Goal: Task Accomplishment & Management: Use online tool/utility

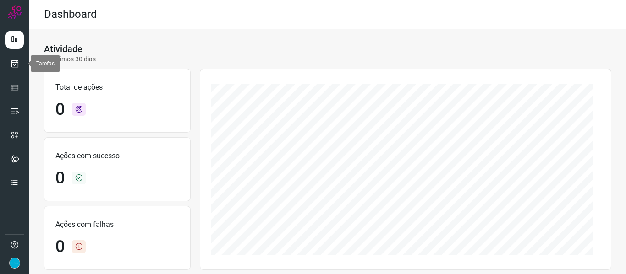
drag, startPoint x: 10, startPoint y: 64, endPoint x: 28, endPoint y: 58, distance: 19.4
click at [10, 64] on link at bounding box center [14, 64] width 18 height 18
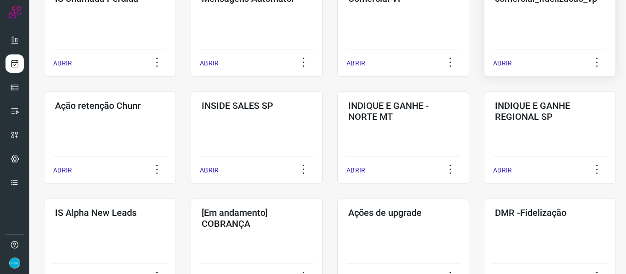
scroll to position [229, 0]
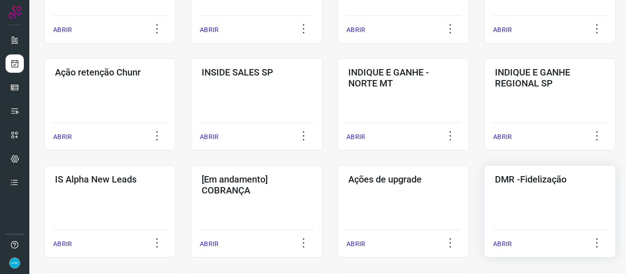
click at [508, 243] on p "ABRIR" at bounding box center [502, 245] width 19 height 10
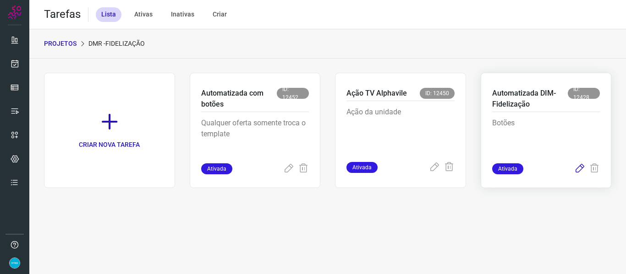
click at [581, 170] on icon at bounding box center [579, 169] width 11 height 11
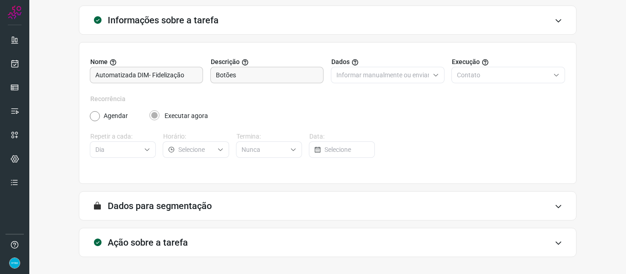
scroll to position [83, 0]
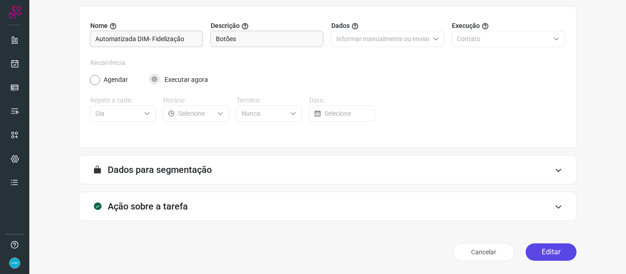
click at [564, 249] on button "Editar" at bounding box center [551, 252] width 51 height 17
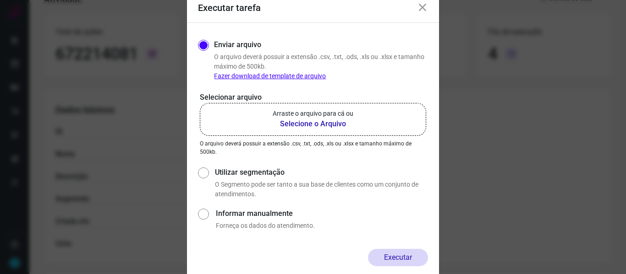
click at [307, 117] on p "Arraste o arquivo para cá ou" at bounding box center [313, 114] width 81 height 10
click at [0, 0] on input "Arraste o arquivo para cá ou Selecione o Arquivo" at bounding box center [0, 0] width 0 height 0
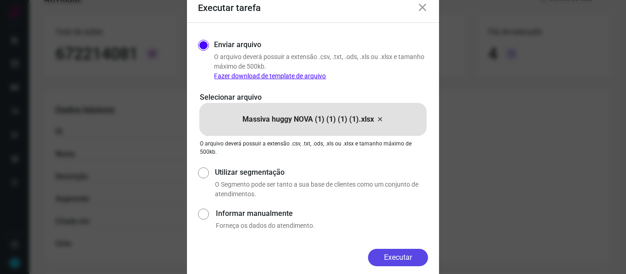
click at [405, 258] on button "Executar" at bounding box center [398, 257] width 60 height 17
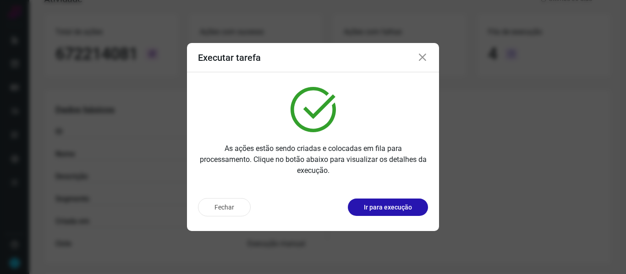
click at [425, 55] on icon at bounding box center [422, 57] width 11 height 11
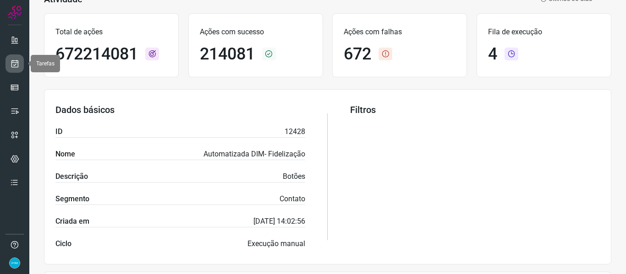
click at [17, 63] on icon at bounding box center [15, 63] width 10 height 9
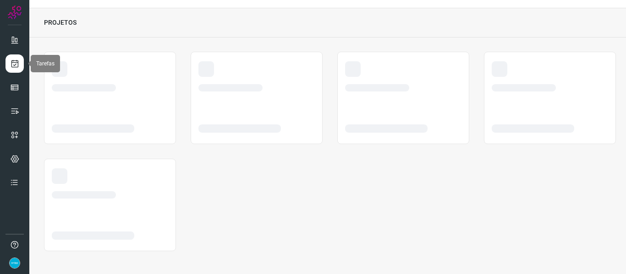
scroll to position [21, 0]
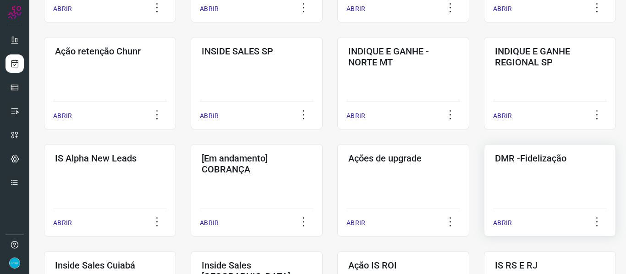
click at [499, 220] on p "ABRIR" at bounding box center [502, 224] width 19 height 10
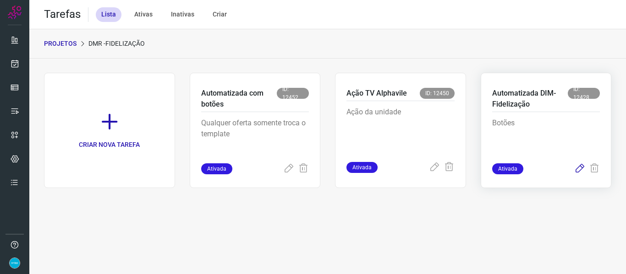
click at [576, 169] on icon at bounding box center [579, 169] width 11 height 11
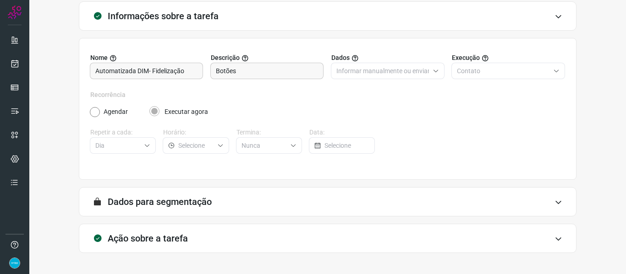
scroll to position [83, 0]
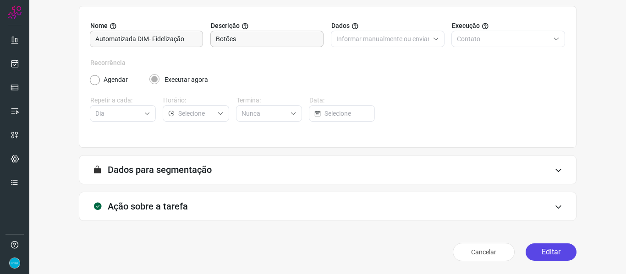
click at [554, 251] on button "Editar" at bounding box center [551, 252] width 51 height 17
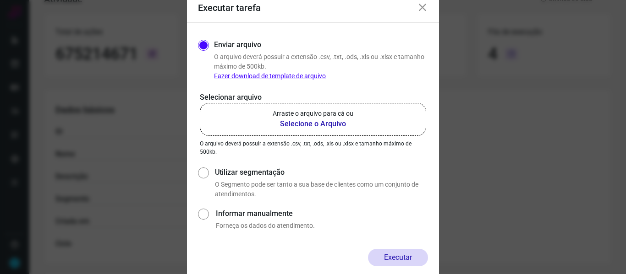
click at [317, 123] on b "Selecione o Arquivo" at bounding box center [313, 124] width 81 height 11
click at [0, 0] on input "Arraste o arquivo para cá ou Selecione o Arquivo" at bounding box center [0, 0] width 0 height 0
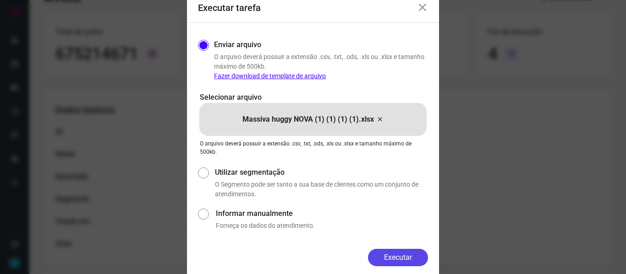
click at [407, 258] on button "Executar" at bounding box center [398, 257] width 60 height 17
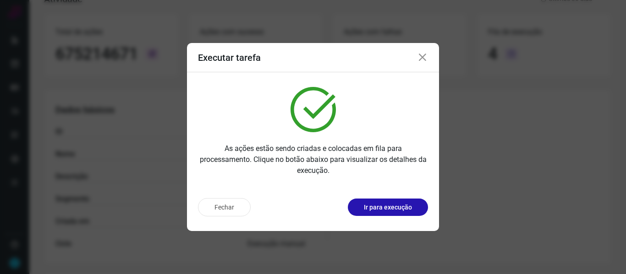
drag, startPoint x: 424, startPoint y: 55, endPoint x: 276, endPoint y: 63, distance: 148.2
click at [424, 55] on icon at bounding box center [422, 57] width 11 height 11
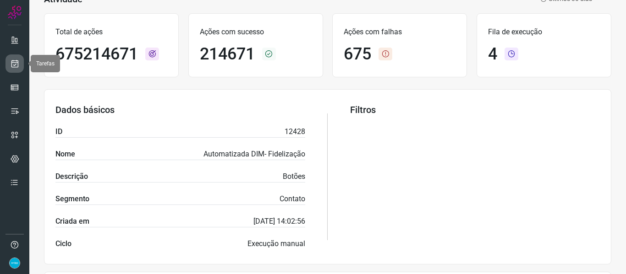
click at [13, 62] on icon at bounding box center [15, 63] width 10 height 9
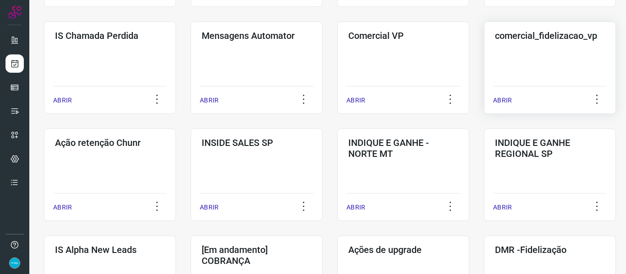
scroll to position [296, 0]
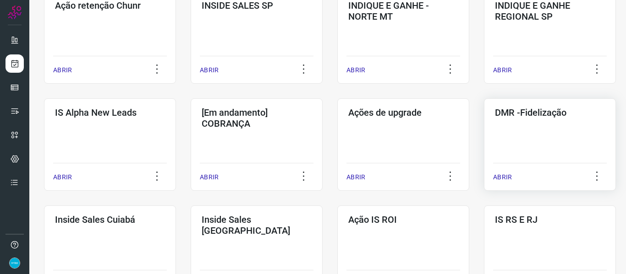
click at [503, 178] on p "ABRIR" at bounding box center [502, 178] width 19 height 10
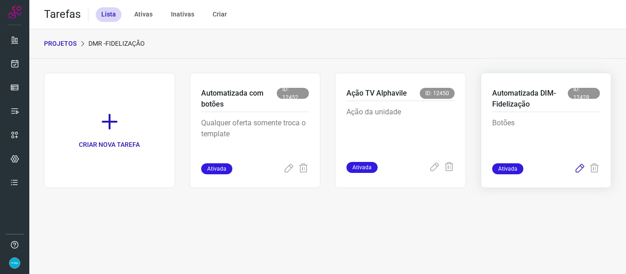
click at [580, 167] on icon at bounding box center [579, 169] width 11 height 11
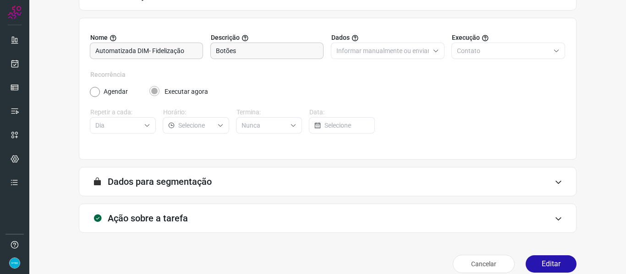
scroll to position [83, 0]
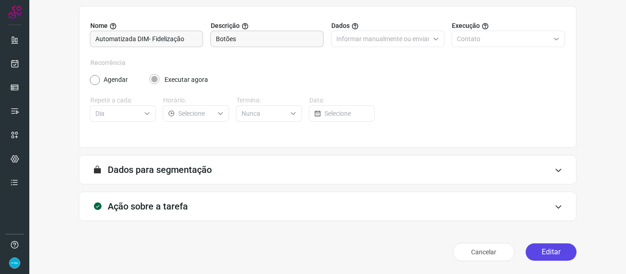
click at [558, 250] on button "Editar" at bounding box center [551, 252] width 51 height 17
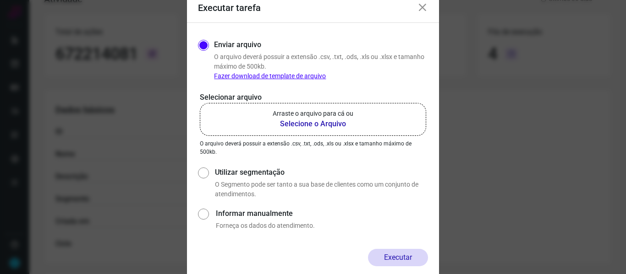
click at [317, 122] on b "Selecione o Arquivo" at bounding box center [313, 124] width 81 height 11
click at [0, 0] on input "Arraste o arquivo para cá ou Selecione o Arquivo" at bounding box center [0, 0] width 0 height 0
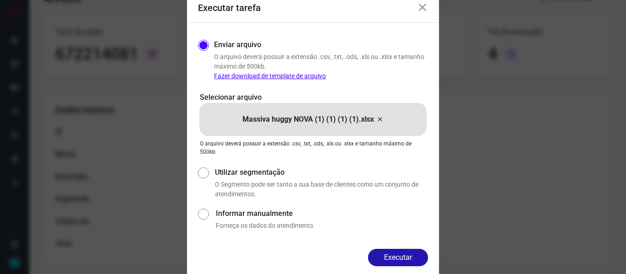
click at [415, 265] on button "Executar" at bounding box center [398, 257] width 60 height 17
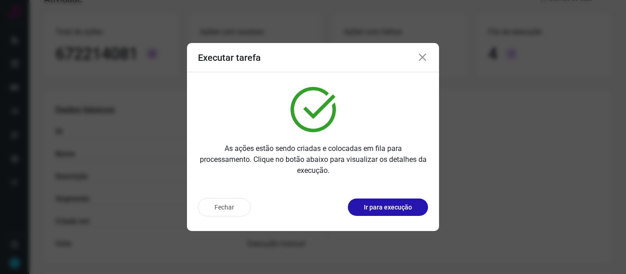
click at [423, 56] on icon at bounding box center [422, 57] width 11 height 11
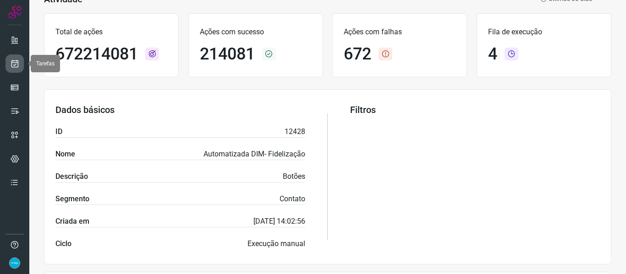
click at [13, 59] on icon at bounding box center [15, 63] width 10 height 9
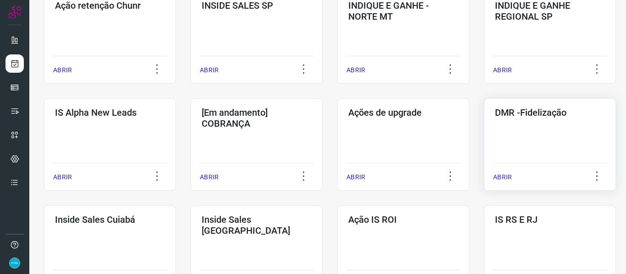
click at [499, 177] on p "ABRIR" at bounding box center [502, 178] width 19 height 10
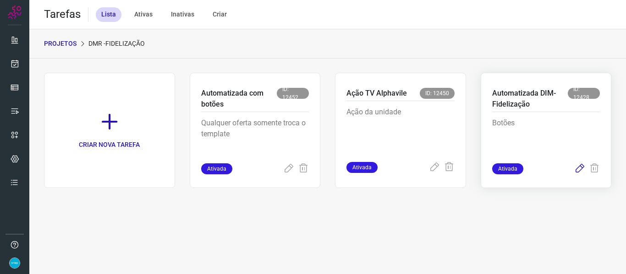
click at [581, 166] on icon at bounding box center [579, 169] width 11 height 11
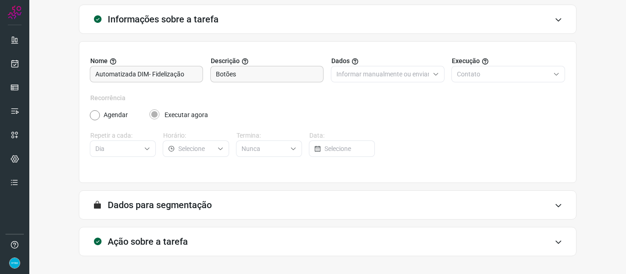
scroll to position [83, 0]
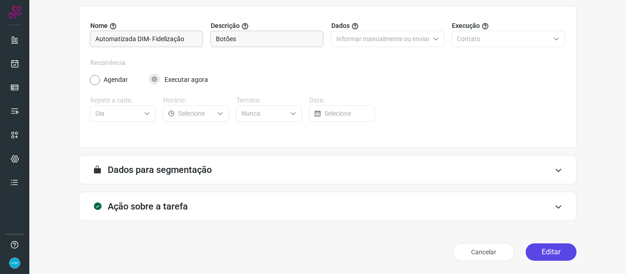
click at [564, 252] on button "Editar" at bounding box center [551, 252] width 51 height 17
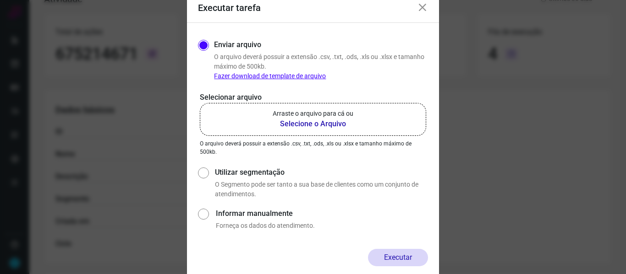
click at [309, 123] on b "Selecione o Arquivo" at bounding box center [313, 124] width 81 height 11
click at [0, 0] on input "Arraste o arquivo para cá ou Selecione o Arquivo" at bounding box center [0, 0] width 0 height 0
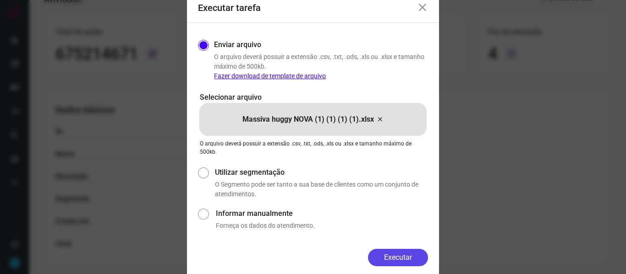
click at [395, 256] on button "Executar" at bounding box center [398, 257] width 60 height 17
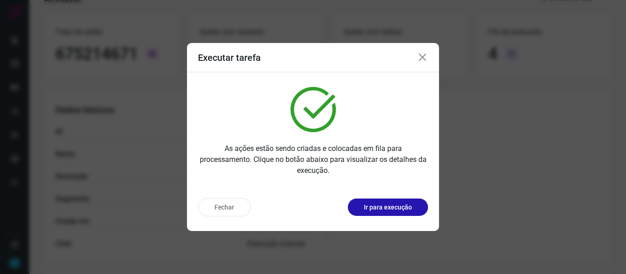
click at [425, 60] on icon at bounding box center [422, 57] width 11 height 11
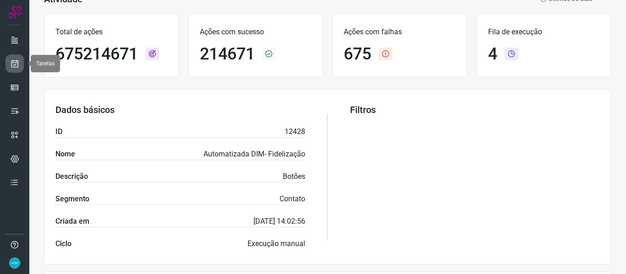
click at [10, 66] on icon at bounding box center [15, 63] width 10 height 9
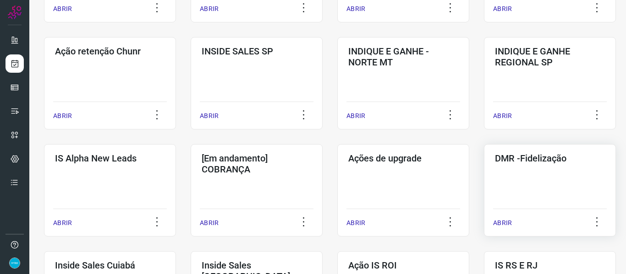
click at [505, 224] on p "ABRIR" at bounding box center [502, 224] width 19 height 10
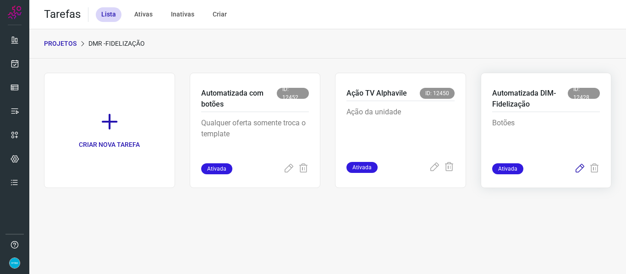
click at [577, 170] on icon at bounding box center [579, 169] width 11 height 11
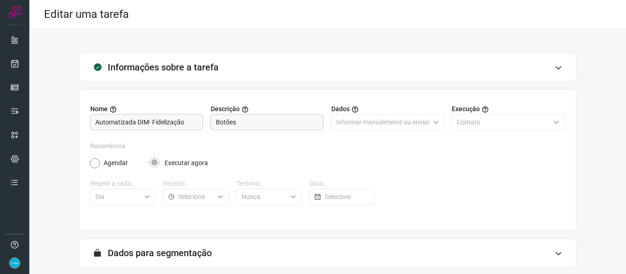
scroll to position [83, 0]
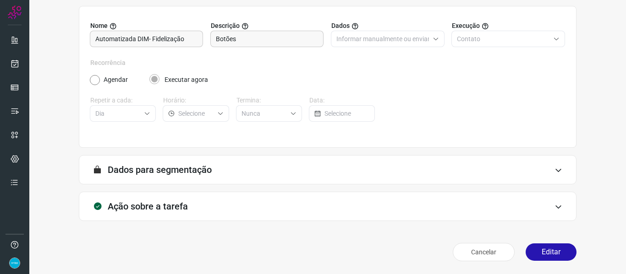
click at [553, 257] on button "Editar" at bounding box center [551, 252] width 51 height 17
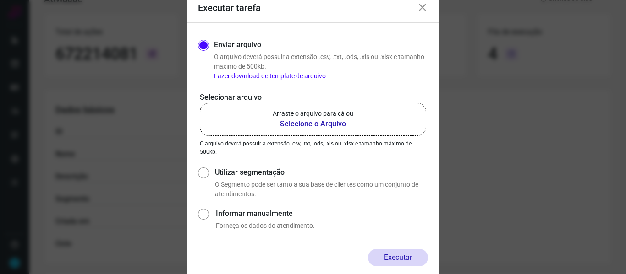
click at [328, 123] on b "Selecione o Arquivo" at bounding box center [313, 124] width 81 height 11
click at [0, 0] on input "Arraste o arquivo para cá ou Selecione o Arquivo" at bounding box center [0, 0] width 0 height 0
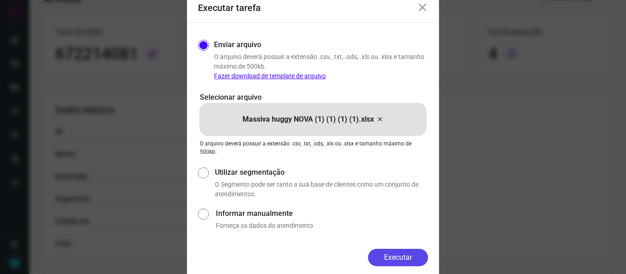
click at [414, 256] on button "Executar" at bounding box center [398, 257] width 60 height 17
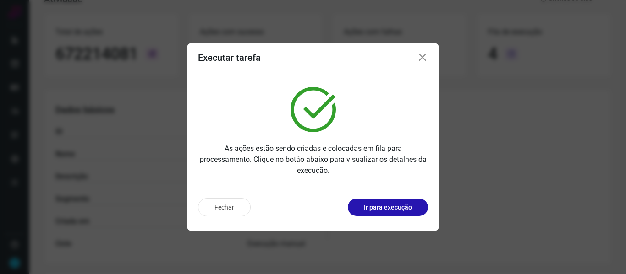
click at [422, 59] on icon at bounding box center [422, 57] width 11 height 11
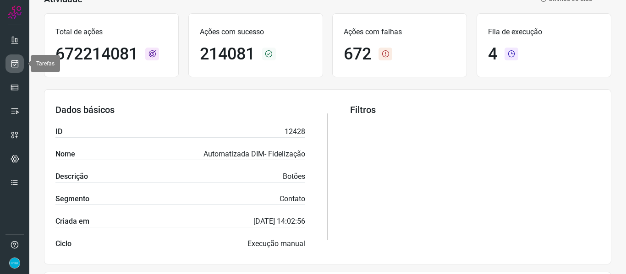
click at [12, 67] on icon at bounding box center [15, 63] width 10 height 9
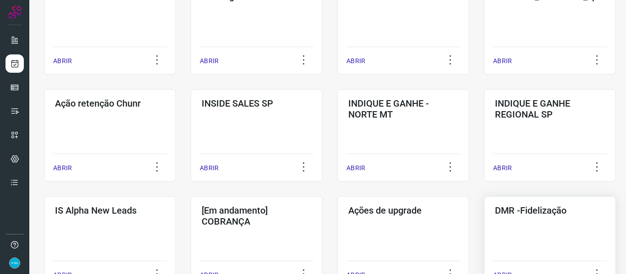
scroll to position [250, 0]
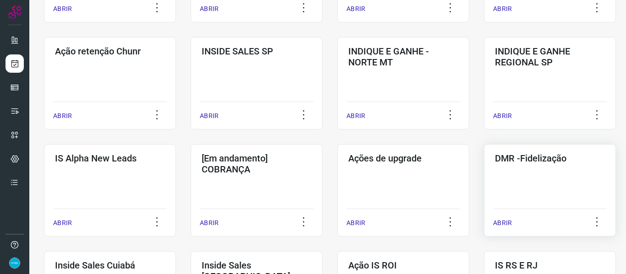
click at [500, 216] on div "ABRIR" at bounding box center [550, 220] width 114 height 23
click at [505, 221] on p "ABRIR" at bounding box center [502, 224] width 19 height 10
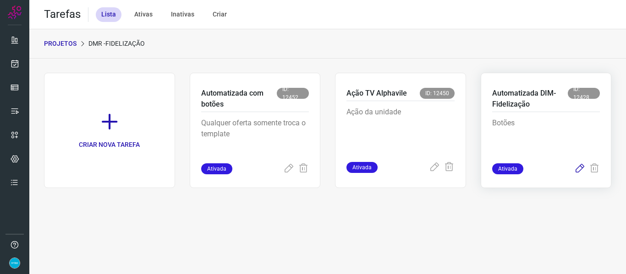
click at [580, 170] on icon at bounding box center [579, 169] width 11 height 11
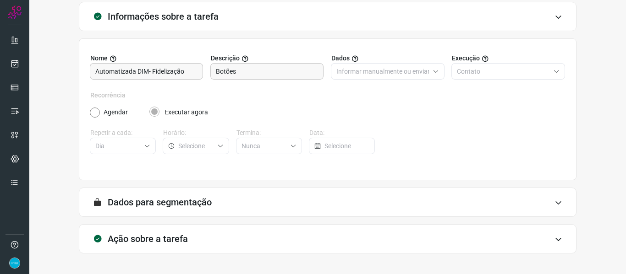
scroll to position [83, 0]
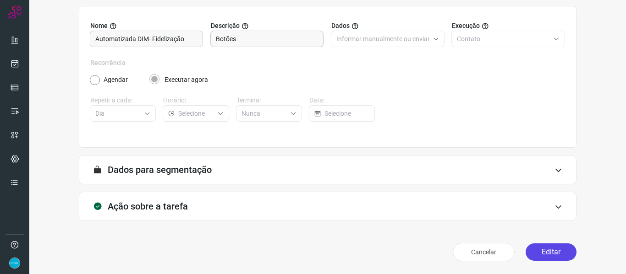
click at [547, 246] on button "Editar" at bounding box center [551, 252] width 51 height 17
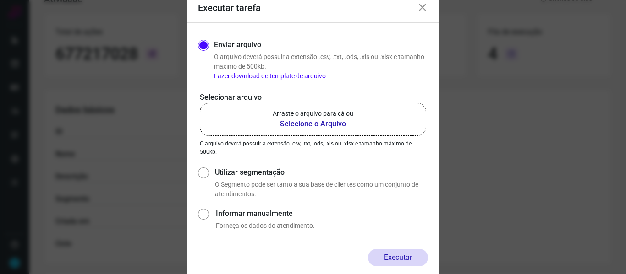
click at [337, 124] on b "Selecione o Arquivo" at bounding box center [313, 124] width 81 height 11
click at [0, 0] on input "Arraste o arquivo para cá ou Selecione o Arquivo" at bounding box center [0, 0] width 0 height 0
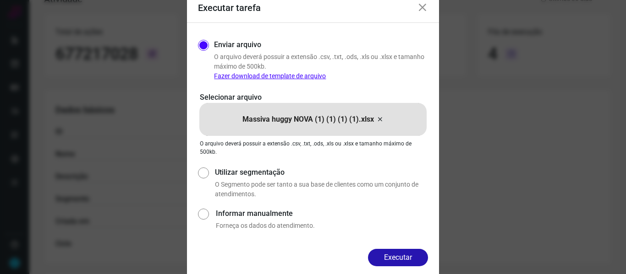
click at [405, 260] on button "Executar" at bounding box center [398, 257] width 60 height 17
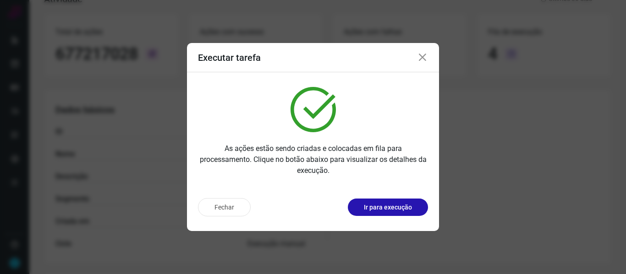
click at [421, 56] on icon at bounding box center [422, 57] width 11 height 11
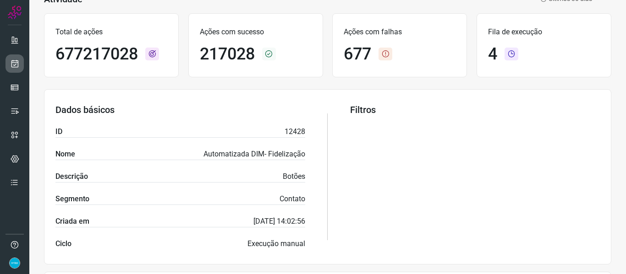
click at [20, 66] on link at bounding box center [14, 64] width 18 height 18
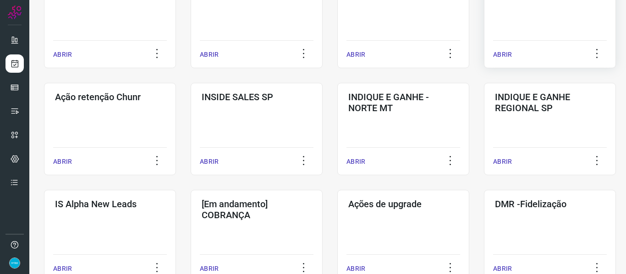
scroll to position [342, 0]
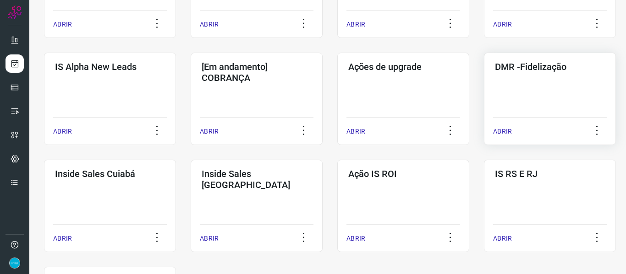
click at [504, 132] on p "ABRIR" at bounding box center [502, 132] width 19 height 10
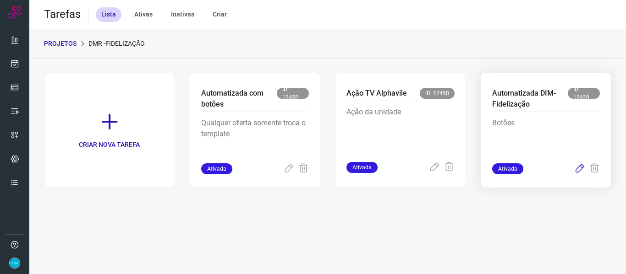
click at [579, 170] on icon at bounding box center [579, 169] width 11 height 11
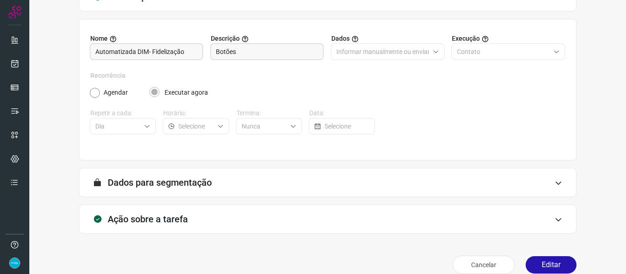
scroll to position [83, 0]
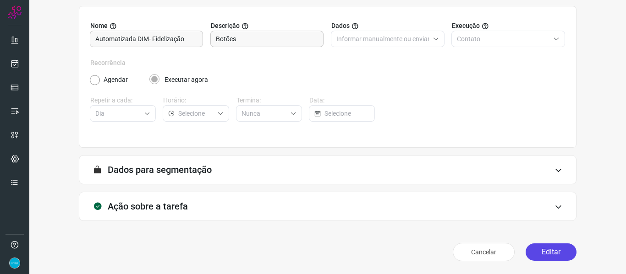
click at [554, 255] on button "Editar" at bounding box center [551, 252] width 51 height 17
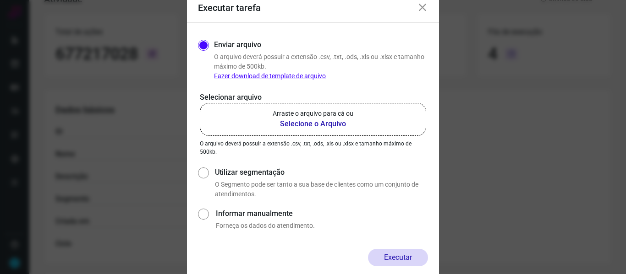
click at [331, 121] on b "Selecione o Arquivo" at bounding box center [313, 124] width 81 height 11
click at [0, 0] on input "Arraste o arquivo para cá ou Selecione o Arquivo" at bounding box center [0, 0] width 0 height 0
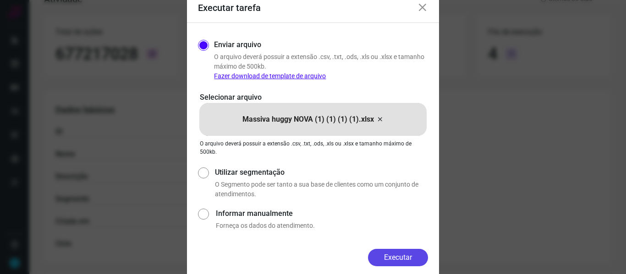
click at [407, 258] on button "Executar" at bounding box center [398, 257] width 60 height 17
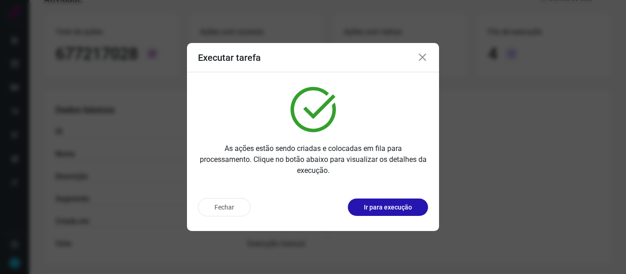
click at [422, 58] on icon at bounding box center [422, 57] width 11 height 11
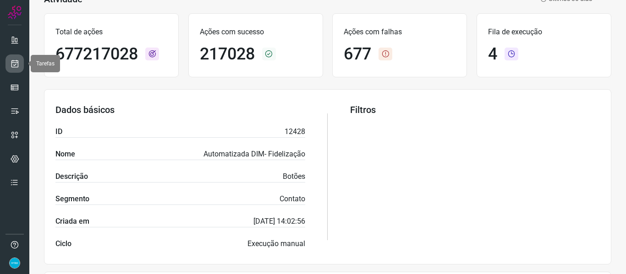
click at [13, 69] on link at bounding box center [14, 64] width 18 height 18
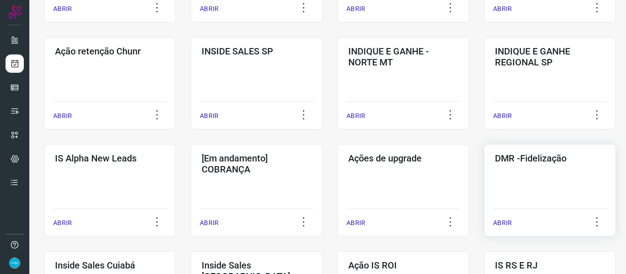
click at [499, 219] on p "ABRIR" at bounding box center [502, 224] width 19 height 10
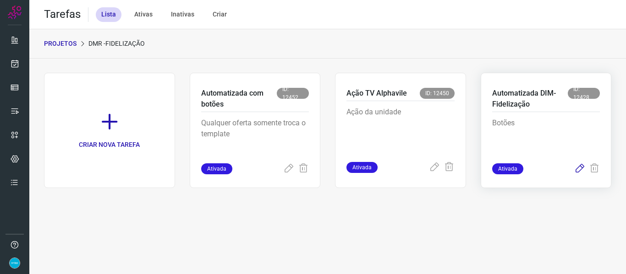
click at [578, 170] on icon at bounding box center [579, 169] width 11 height 11
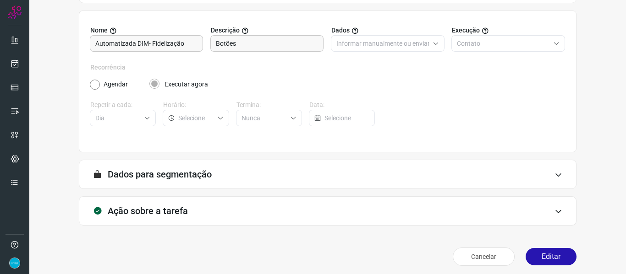
scroll to position [83, 0]
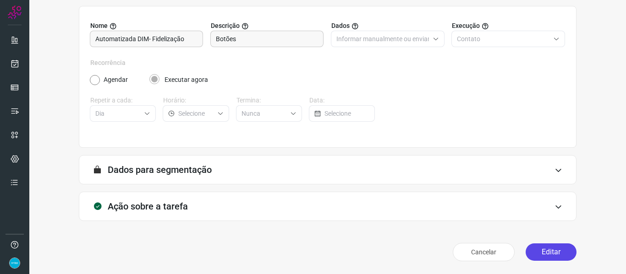
click at [553, 255] on button "Editar" at bounding box center [551, 252] width 51 height 17
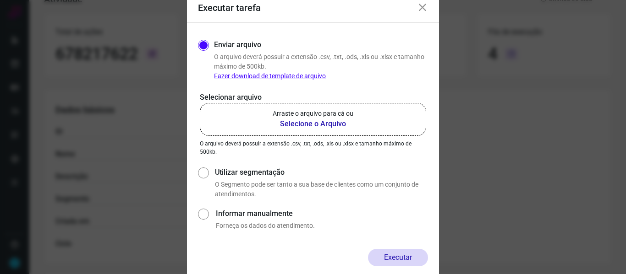
click at [317, 124] on b "Selecione o Arquivo" at bounding box center [313, 124] width 81 height 11
click at [0, 0] on input "Arraste o arquivo para cá ou Selecione o Arquivo" at bounding box center [0, 0] width 0 height 0
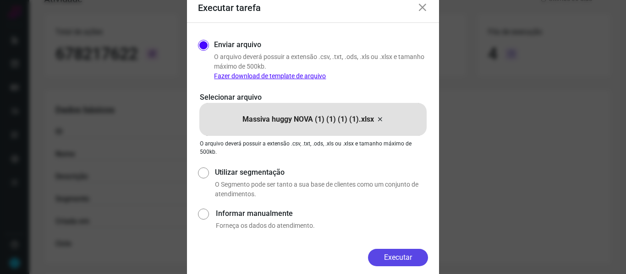
click at [404, 258] on button "Executar" at bounding box center [398, 257] width 60 height 17
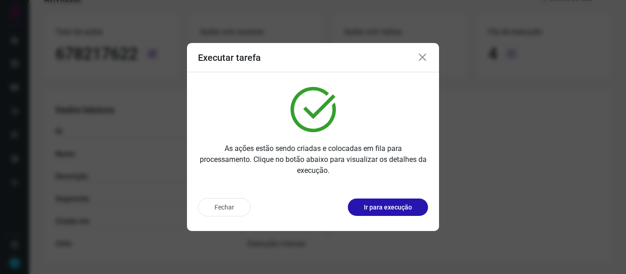
click at [422, 57] on icon at bounding box center [422, 57] width 11 height 11
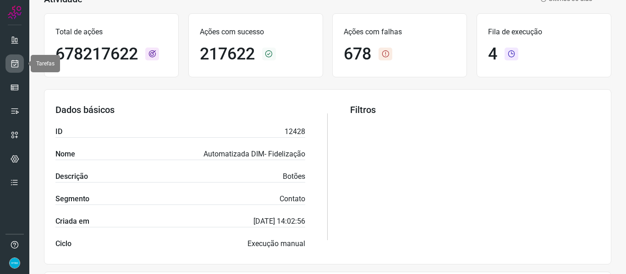
click at [16, 66] on icon at bounding box center [15, 63] width 10 height 9
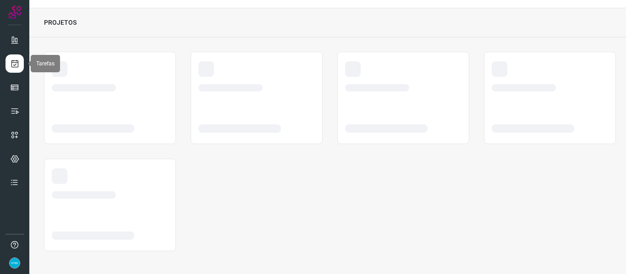
scroll to position [21, 0]
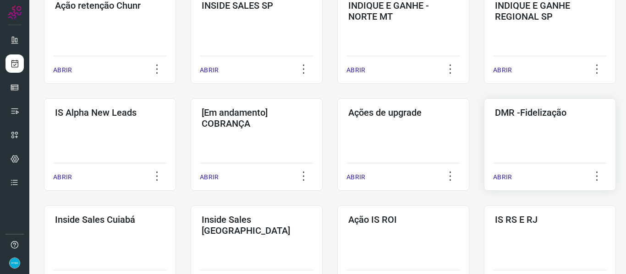
click at [504, 179] on p "ABRIR" at bounding box center [502, 178] width 19 height 10
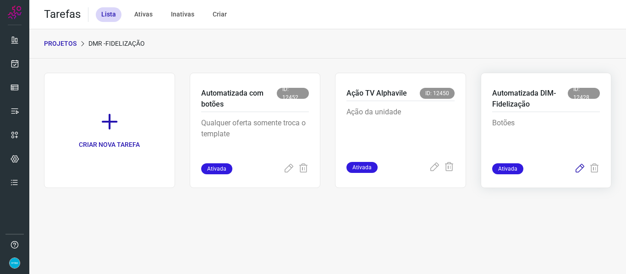
click at [580, 173] on icon at bounding box center [579, 169] width 11 height 11
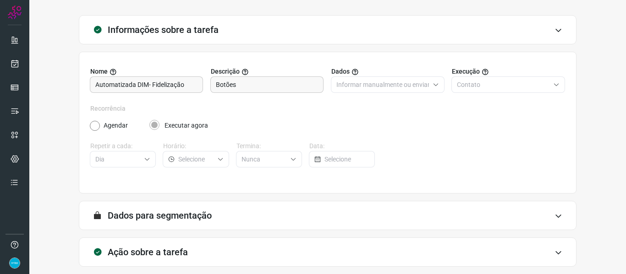
scroll to position [83, 0]
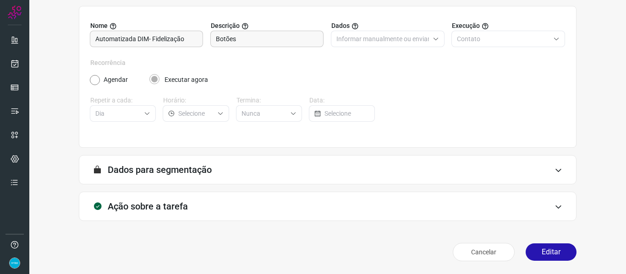
click at [559, 249] on button "Editar" at bounding box center [551, 252] width 51 height 17
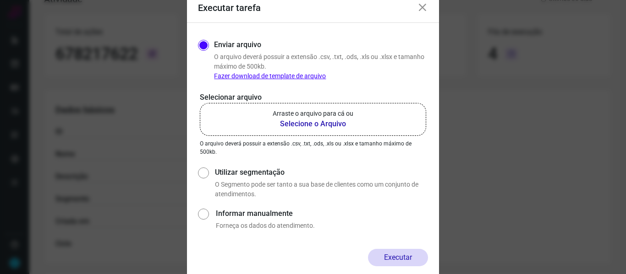
click at [307, 122] on b "Selecione o Arquivo" at bounding box center [313, 124] width 81 height 11
click at [0, 0] on input "Arraste o arquivo para cá ou Selecione o Arquivo" at bounding box center [0, 0] width 0 height 0
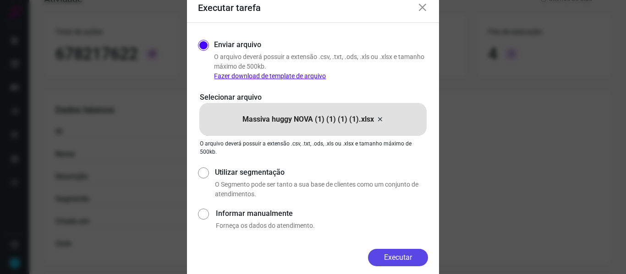
click at [411, 257] on button "Executar" at bounding box center [398, 257] width 60 height 17
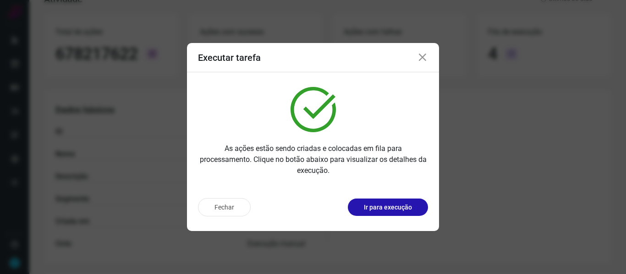
click at [426, 58] on icon at bounding box center [422, 57] width 11 height 11
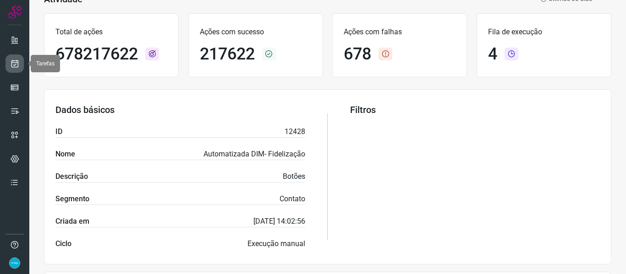
click at [12, 63] on icon at bounding box center [15, 63] width 10 height 9
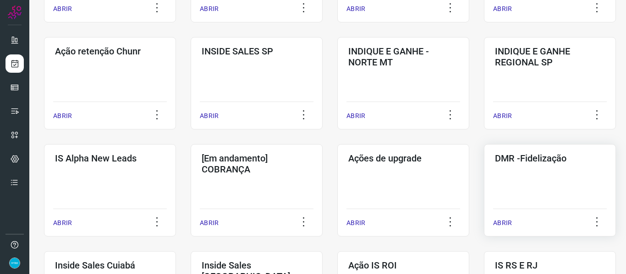
click at [507, 222] on p "ABRIR" at bounding box center [502, 224] width 19 height 10
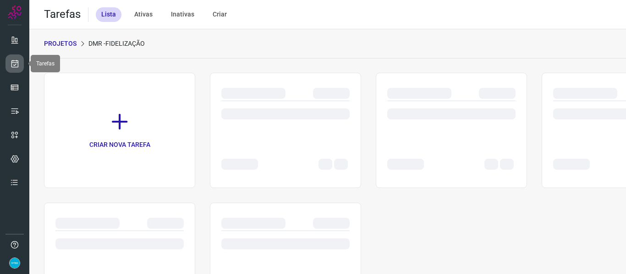
click at [13, 60] on icon at bounding box center [15, 63] width 10 height 9
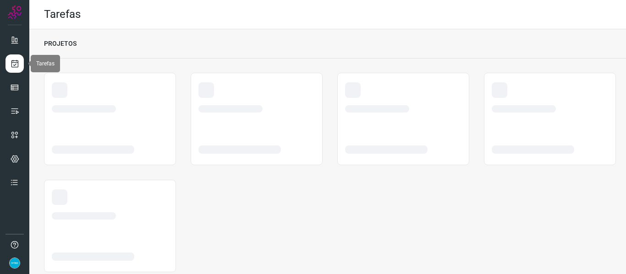
click at [14, 64] on icon at bounding box center [15, 63] width 10 height 9
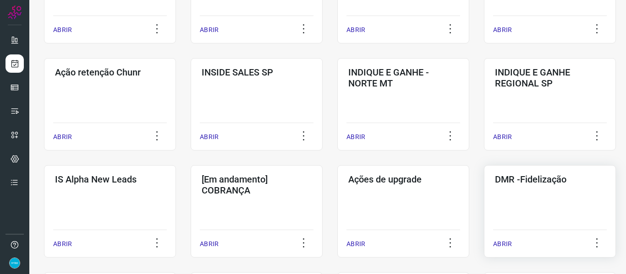
click at [507, 242] on p "ABRIR" at bounding box center [502, 245] width 19 height 10
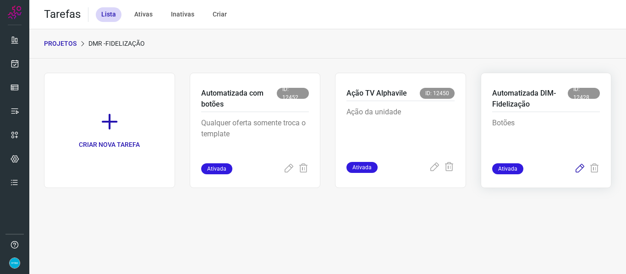
click at [580, 170] on icon at bounding box center [579, 169] width 11 height 11
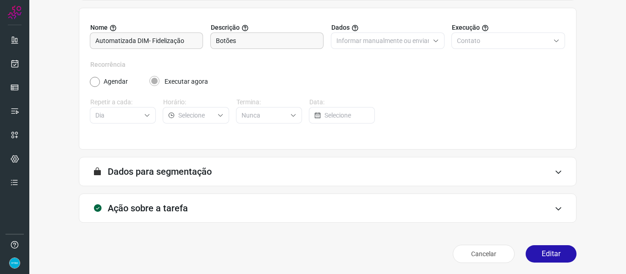
scroll to position [83, 0]
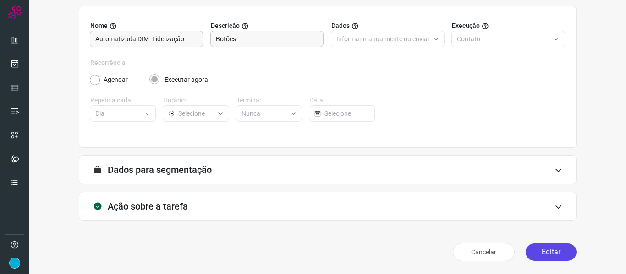
click at [558, 253] on button "Editar" at bounding box center [551, 252] width 51 height 17
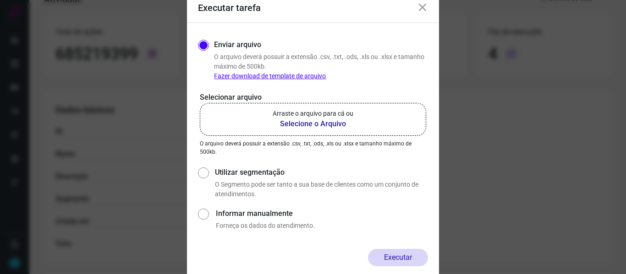
click at [331, 126] on b "Selecione o Arquivo" at bounding box center [313, 124] width 81 height 11
click at [0, 0] on input "Arraste o arquivo para cá ou Selecione o Arquivo" at bounding box center [0, 0] width 0 height 0
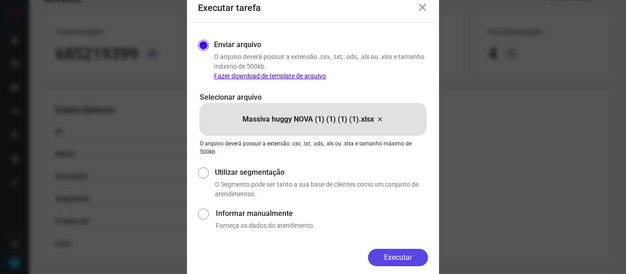
click at [396, 257] on button "Executar" at bounding box center [398, 257] width 60 height 17
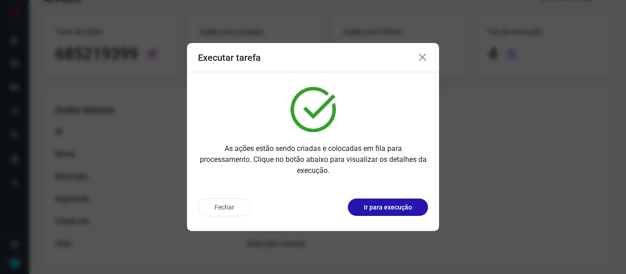
click at [424, 58] on icon at bounding box center [422, 57] width 11 height 11
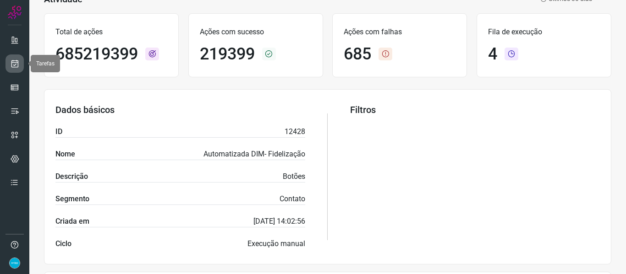
click at [13, 63] on icon at bounding box center [15, 63] width 10 height 9
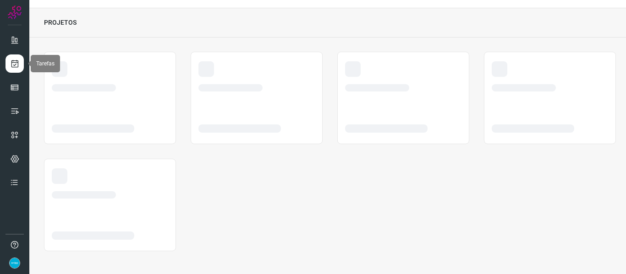
scroll to position [21, 0]
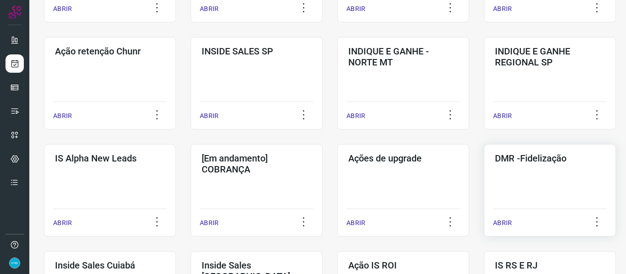
click at [504, 225] on p "ABRIR" at bounding box center [502, 224] width 19 height 10
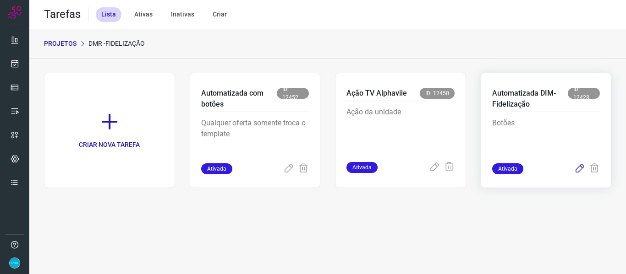
click at [582, 167] on icon at bounding box center [579, 169] width 11 height 11
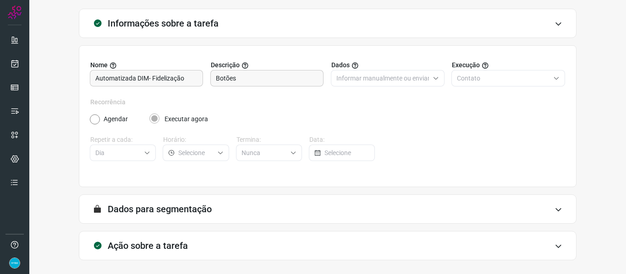
scroll to position [83, 0]
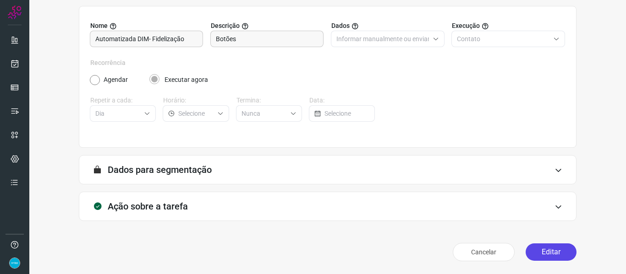
click at [558, 253] on button "Editar" at bounding box center [551, 252] width 51 height 17
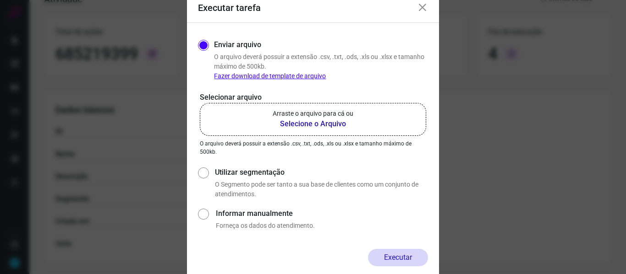
click at [323, 121] on b "Selecione o Arquivo" at bounding box center [313, 124] width 81 height 11
click at [0, 0] on input "Arraste o arquivo para cá ou Selecione o Arquivo" at bounding box center [0, 0] width 0 height 0
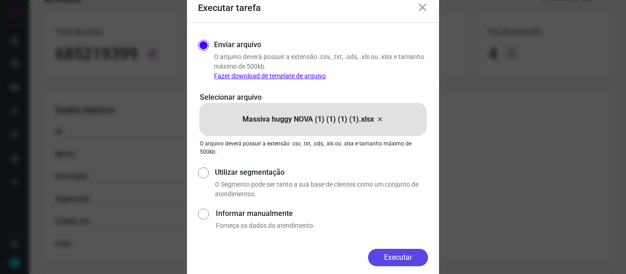
click at [421, 253] on button "Executar" at bounding box center [398, 257] width 60 height 17
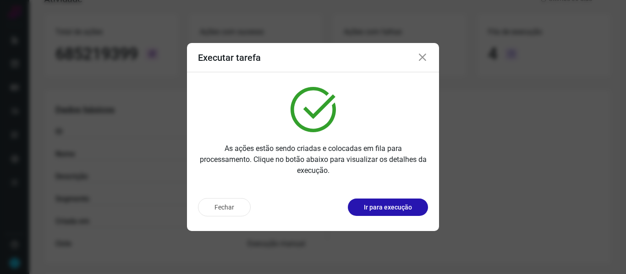
click at [422, 60] on icon at bounding box center [422, 57] width 11 height 11
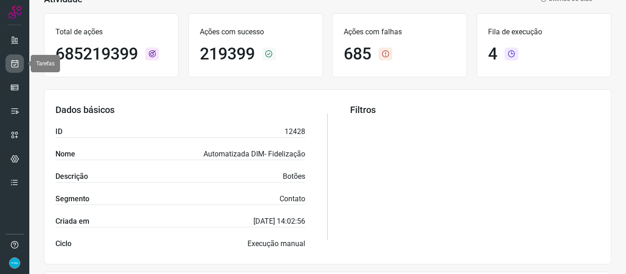
click at [16, 66] on icon at bounding box center [15, 63] width 10 height 9
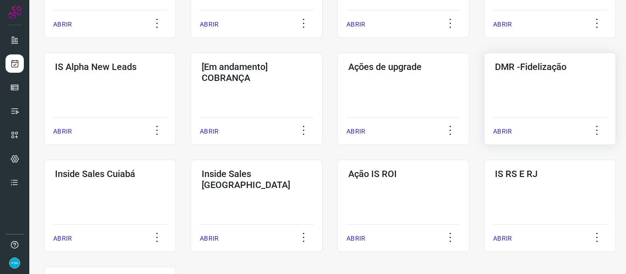
click at [509, 127] on p "ABRIR" at bounding box center [502, 132] width 19 height 10
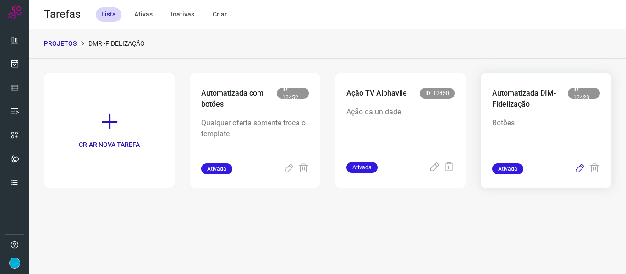
click at [582, 169] on icon at bounding box center [579, 169] width 11 height 11
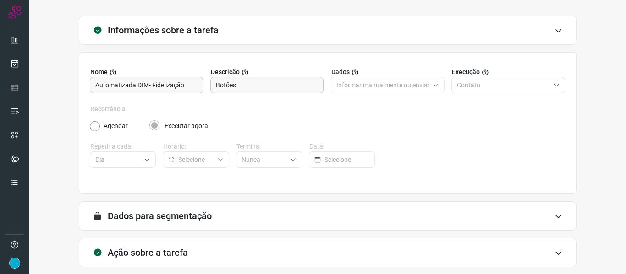
scroll to position [83, 0]
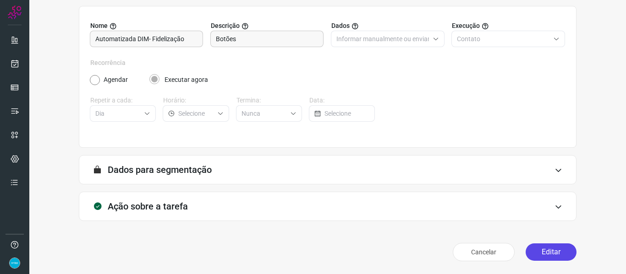
click at [565, 254] on button "Editar" at bounding box center [551, 252] width 51 height 17
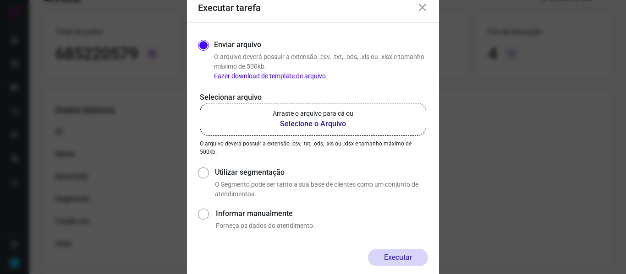
click at [329, 121] on b "Selecione o Arquivo" at bounding box center [313, 124] width 81 height 11
click at [0, 0] on input "Arraste o arquivo para cá ou Selecione o Arquivo" at bounding box center [0, 0] width 0 height 0
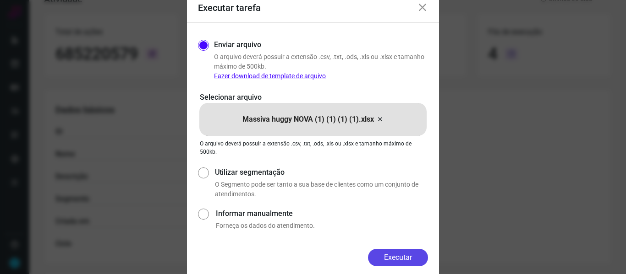
click at [411, 256] on button "Executar" at bounding box center [398, 257] width 60 height 17
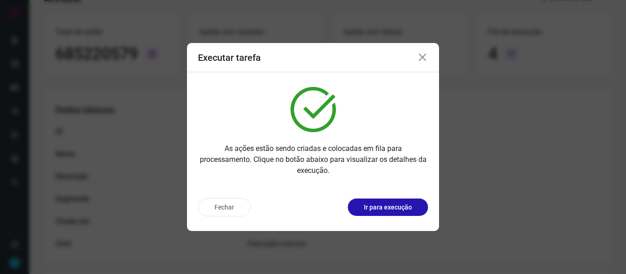
click at [423, 60] on icon at bounding box center [422, 57] width 11 height 11
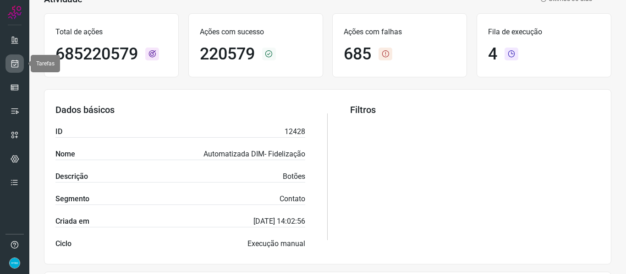
click at [11, 63] on icon at bounding box center [15, 63] width 10 height 9
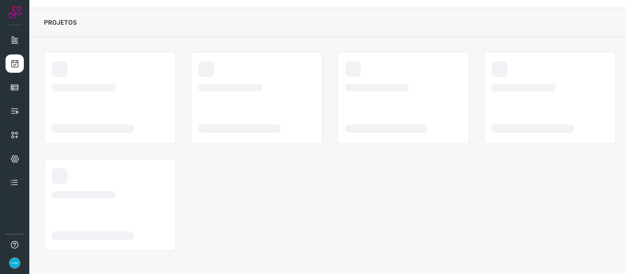
scroll to position [21, 0]
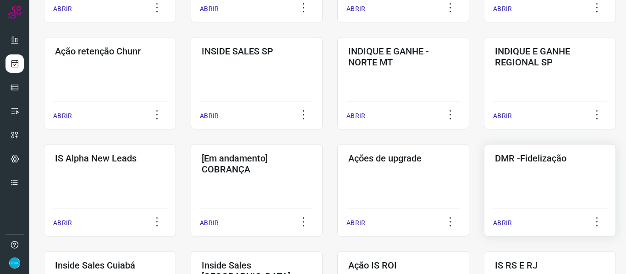
click at [503, 224] on p "ABRIR" at bounding box center [502, 224] width 19 height 10
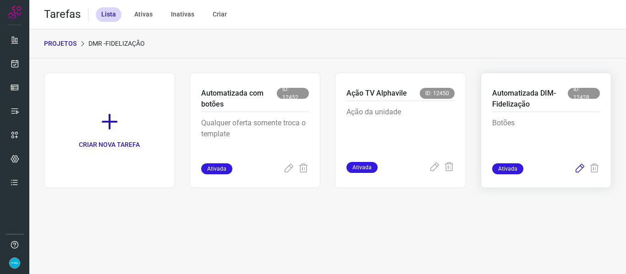
click at [580, 169] on icon at bounding box center [579, 169] width 11 height 11
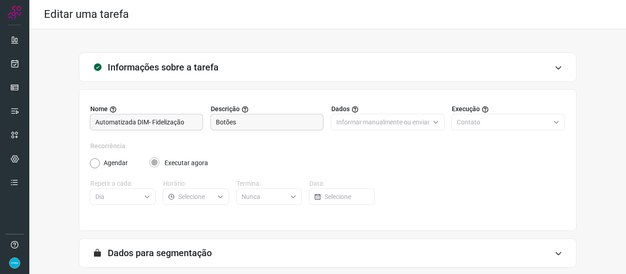
scroll to position [83, 0]
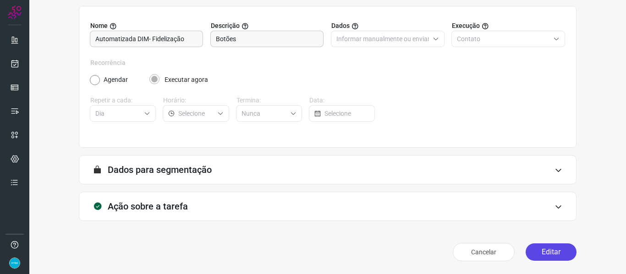
click at [554, 252] on button "Editar" at bounding box center [551, 252] width 51 height 17
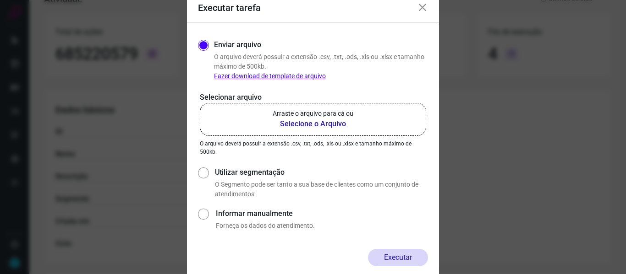
click at [314, 119] on b "Selecione o Arquivo" at bounding box center [313, 124] width 81 height 11
click at [0, 0] on input "Arraste o arquivo para cá ou Selecione o Arquivo" at bounding box center [0, 0] width 0 height 0
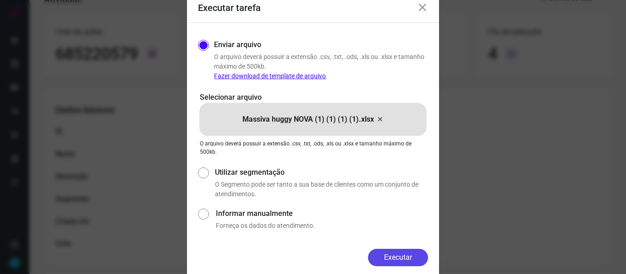
click at [408, 262] on button "Executar" at bounding box center [398, 257] width 60 height 17
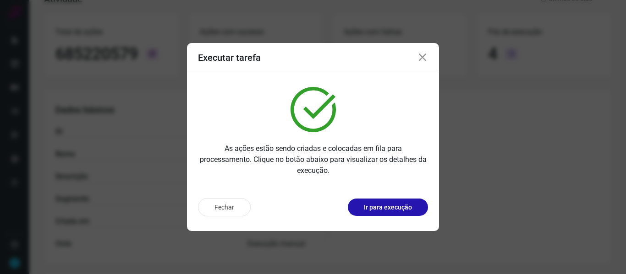
click at [421, 58] on icon at bounding box center [422, 57] width 11 height 11
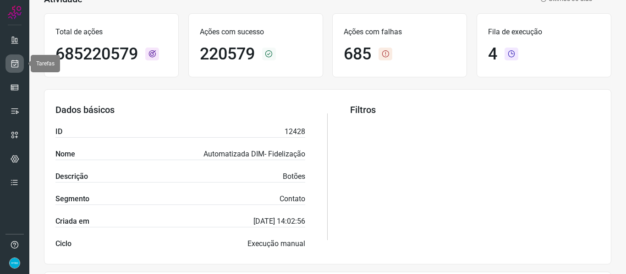
click at [14, 66] on icon at bounding box center [15, 63] width 10 height 9
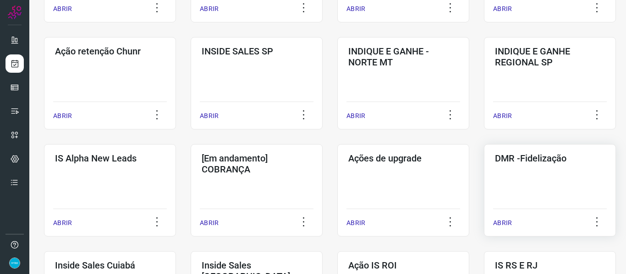
click at [505, 224] on p "ABRIR" at bounding box center [502, 224] width 19 height 10
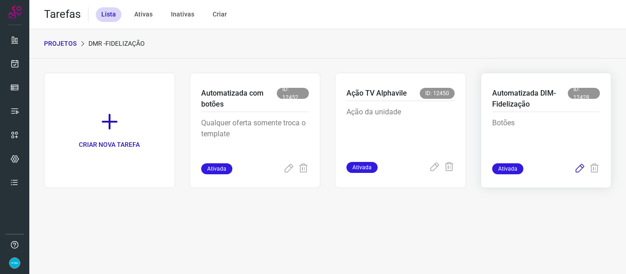
click at [580, 171] on icon at bounding box center [579, 169] width 11 height 11
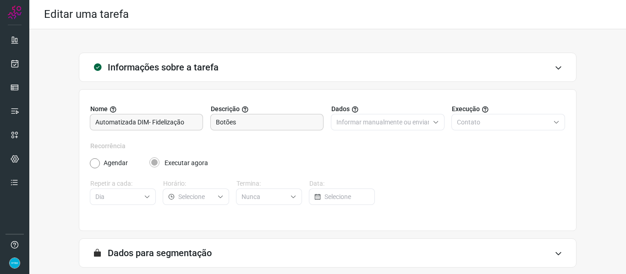
scroll to position [83, 0]
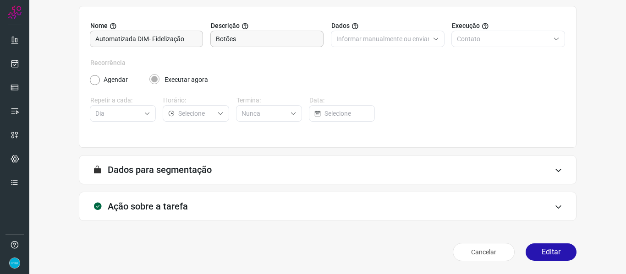
click at [556, 255] on button "Editar" at bounding box center [551, 252] width 51 height 17
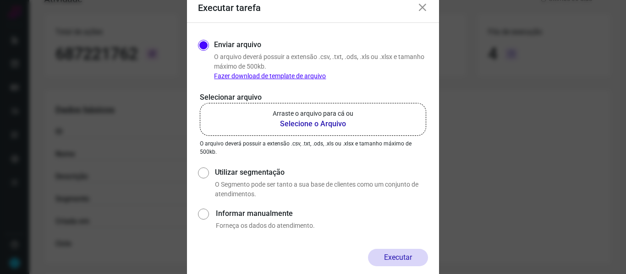
click at [327, 123] on b "Selecione o Arquivo" at bounding box center [313, 124] width 81 height 11
click at [0, 0] on input "Arraste o arquivo para cá ou Selecione o Arquivo" at bounding box center [0, 0] width 0 height 0
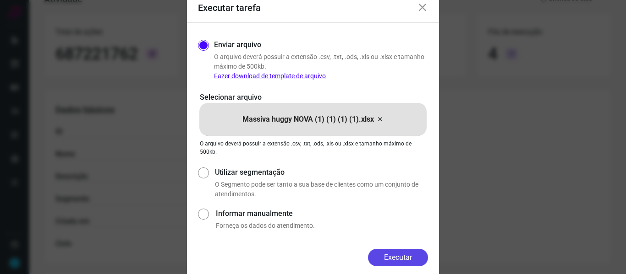
click at [407, 260] on button "Executar" at bounding box center [398, 257] width 60 height 17
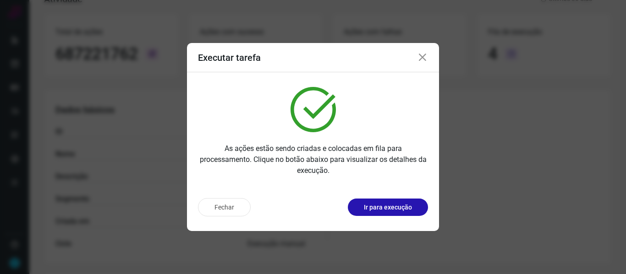
click at [425, 55] on icon at bounding box center [422, 57] width 11 height 11
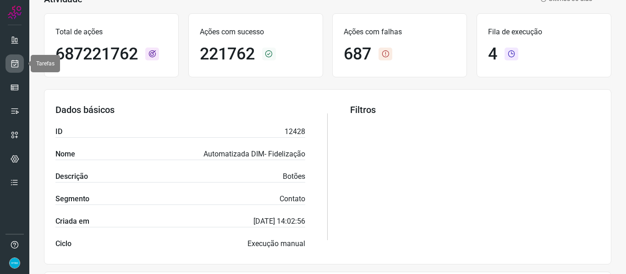
click at [10, 64] on link at bounding box center [14, 64] width 18 height 18
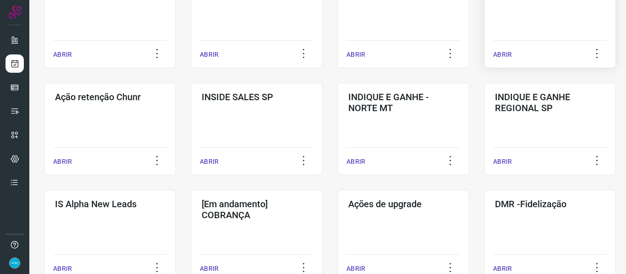
scroll to position [296, 0]
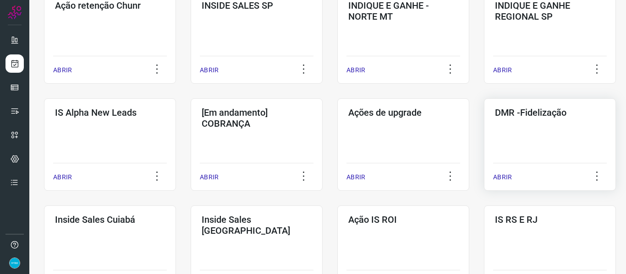
click at [500, 184] on div "ABRIR" at bounding box center [550, 174] width 114 height 23
click at [501, 175] on p "ABRIR" at bounding box center [502, 178] width 19 height 10
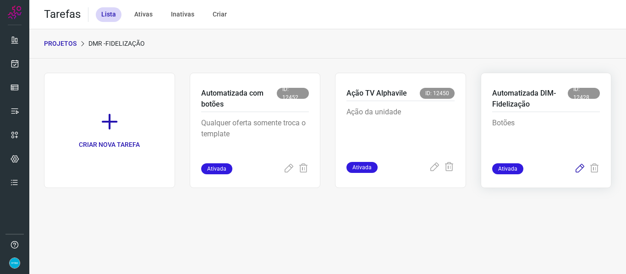
click at [577, 170] on icon at bounding box center [579, 169] width 11 height 11
